Goal: Transaction & Acquisition: Purchase product/service

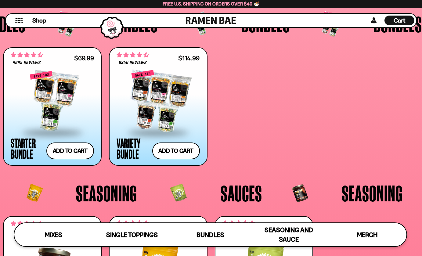
scroll to position [1123, 0]
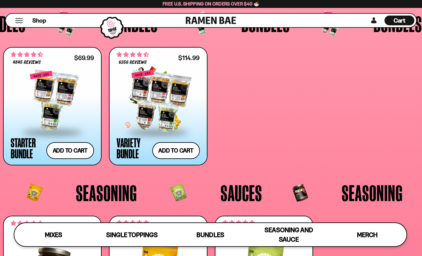
click at [156, 96] on div at bounding box center [158, 101] width 83 height 61
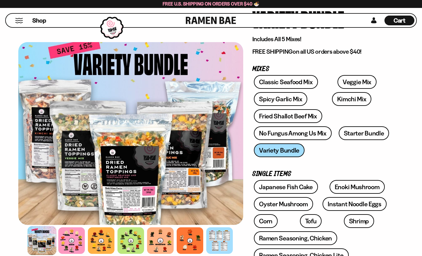
scroll to position [66, 0]
click at [273, 150] on div "Classic Seafood Mix Veggie Mix Spicy Garlic Mix Kimchi Mix Fried Shallot Beef M…" at bounding box center [323, 117] width 142 height 85
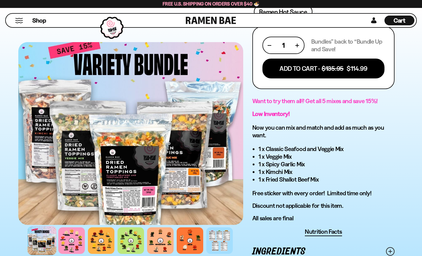
scroll to position [330, 0]
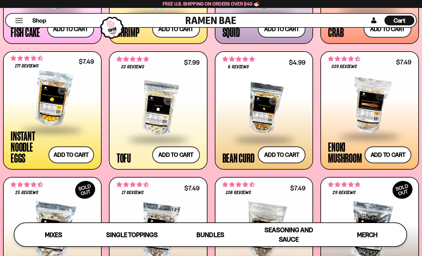
scroll to position [573, 0]
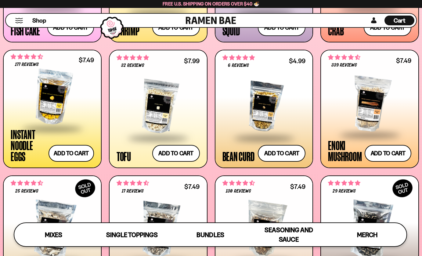
click at [370, 111] on div at bounding box center [369, 103] width 83 height 61
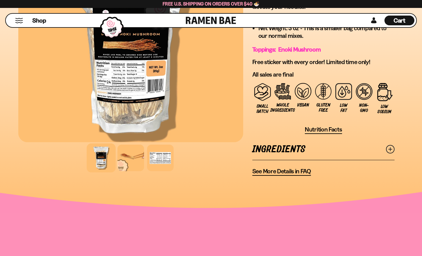
scroll to position [445, 0]
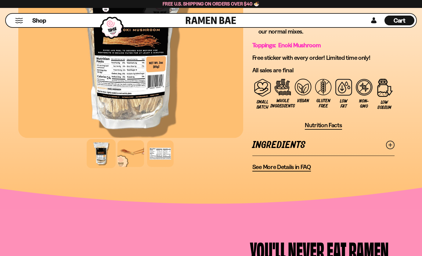
click at [389, 149] on icon at bounding box center [390, 145] width 9 height 9
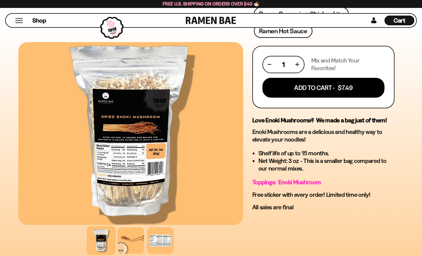
scroll to position [309, 0]
